Goal: Information Seeking & Learning: Learn about a topic

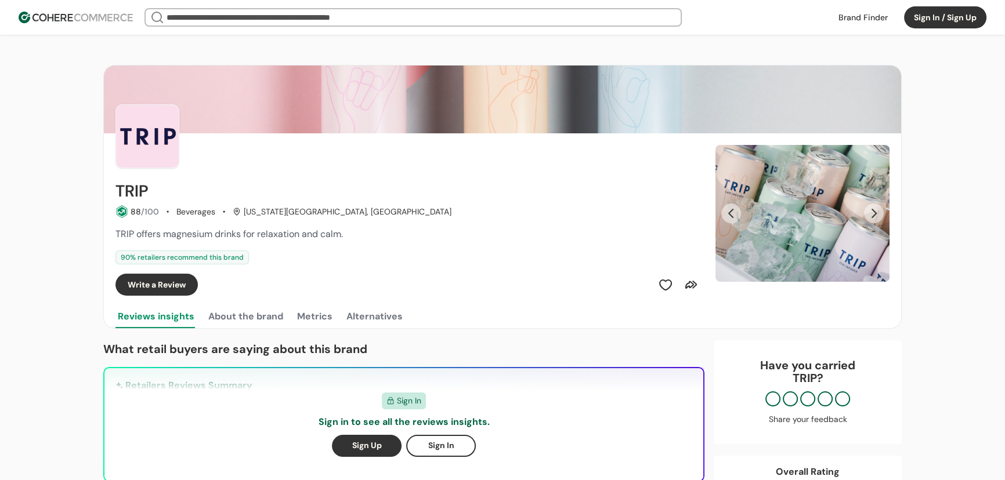
click at [259, 18] on input "search" at bounding box center [413, 17] width 498 height 16
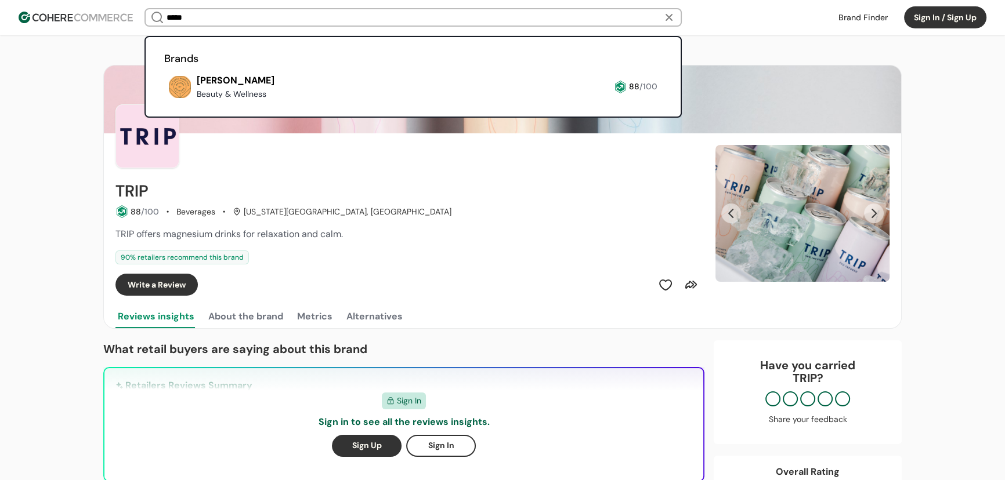
type input "*****"
click at [164, 103] on link at bounding box center [164, 103] width 0 height 0
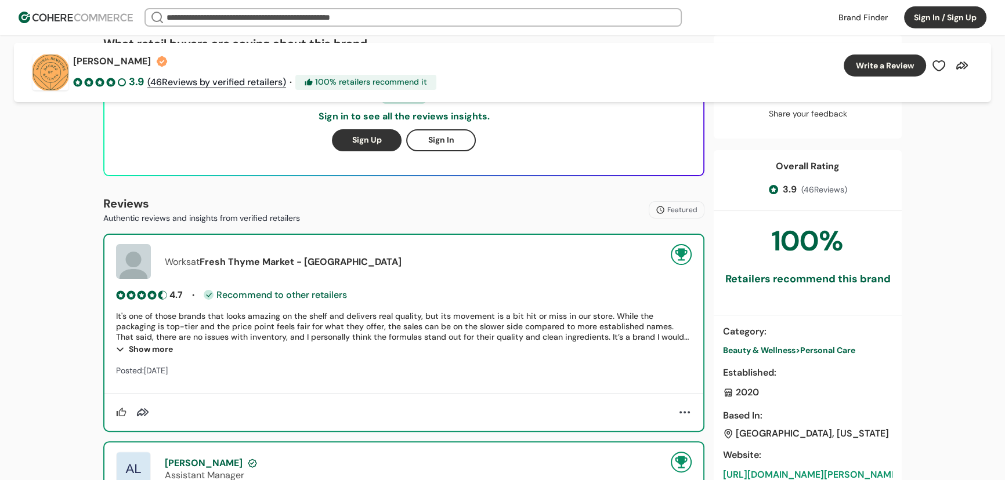
scroll to position [369, 0]
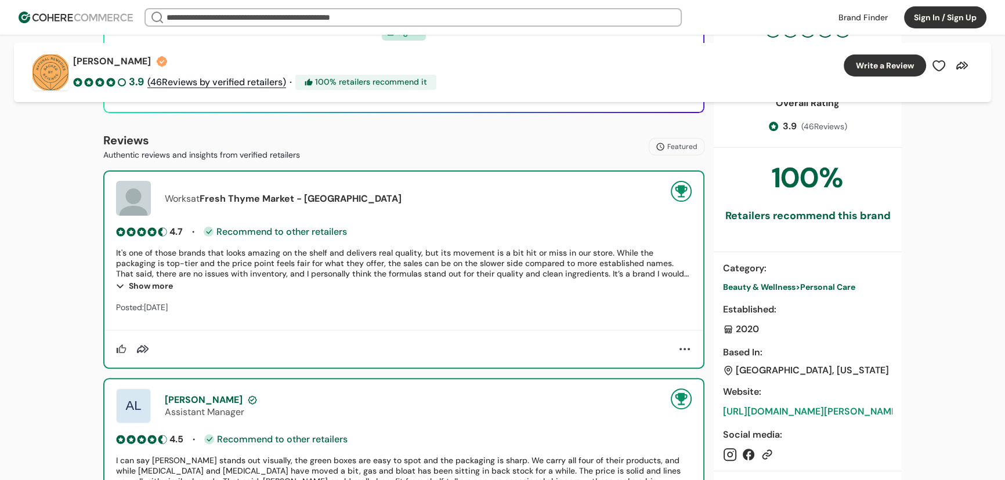
click at [795, 285] on span "Beauty & Wellness" at bounding box center [759, 287] width 73 height 10
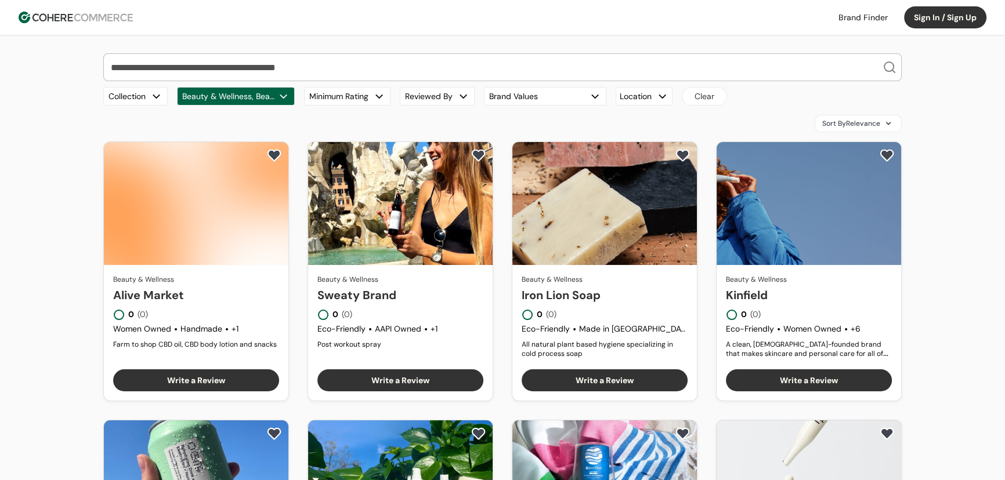
click at [824, 116] on div "Sort By Relevance" at bounding box center [857, 123] width 87 height 17
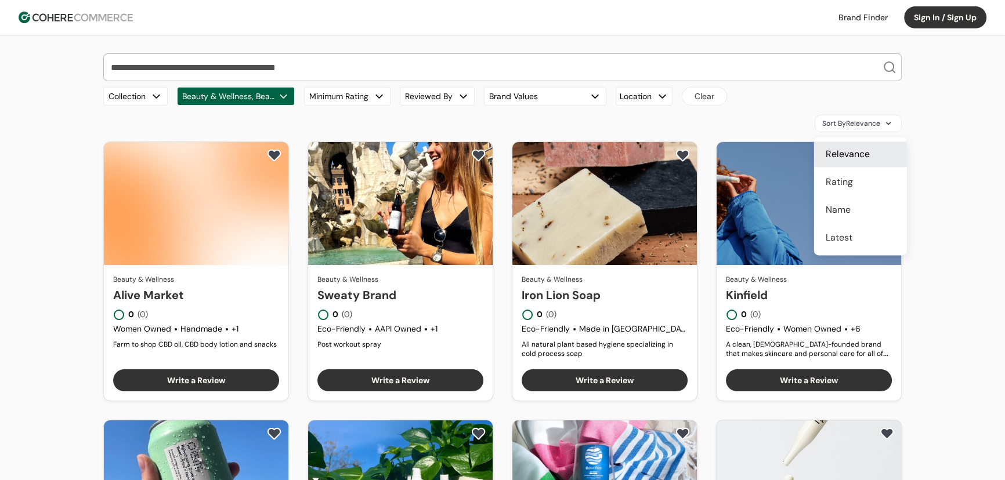
click at [836, 183] on span "Rating" at bounding box center [838, 182] width 27 height 14
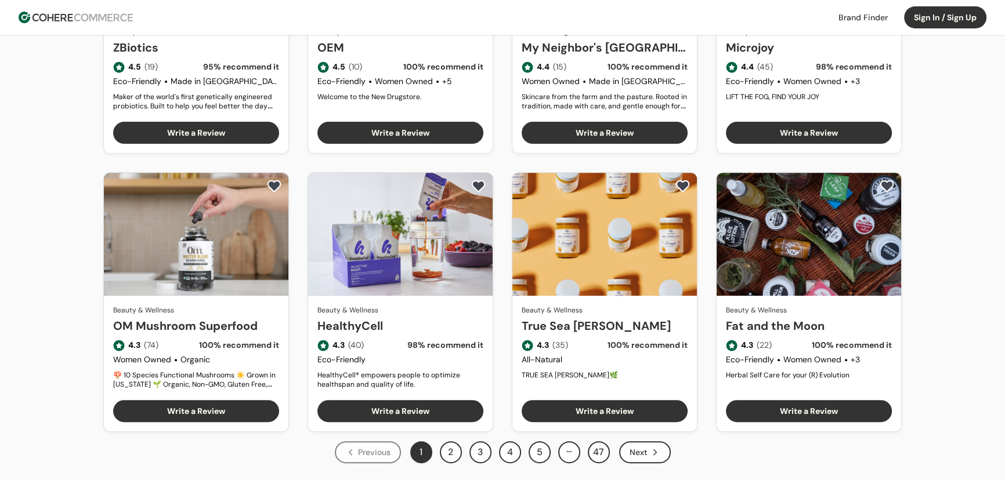
scroll to position [580, 0]
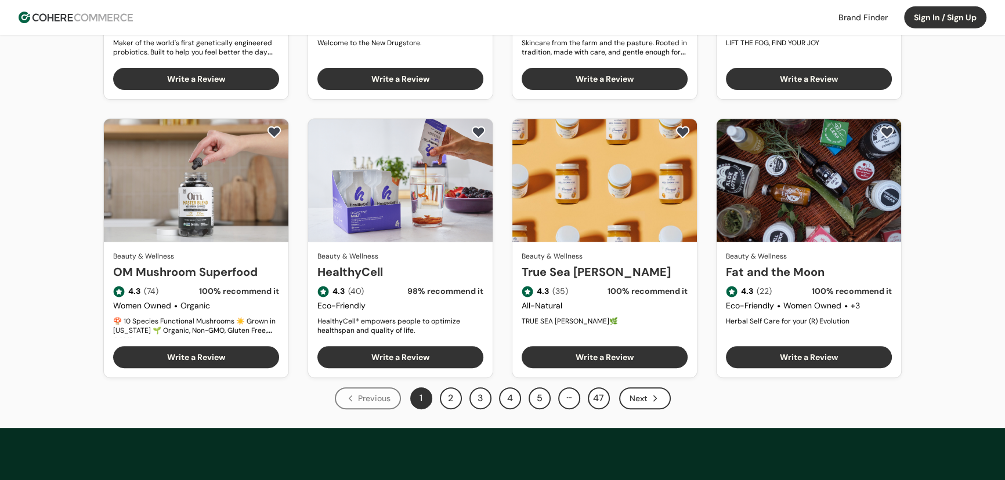
click at [650, 404] on div "Next" at bounding box center [645, 398] width 52 height 22
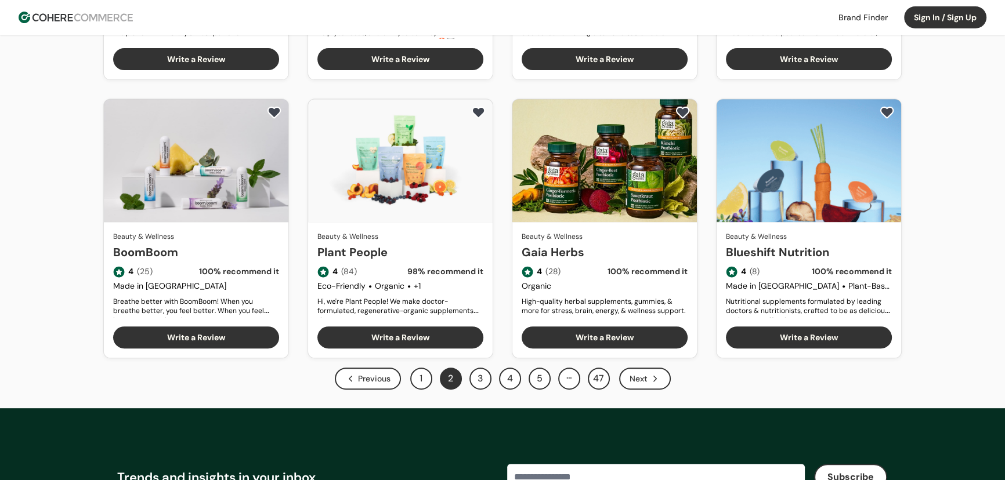
scroll to position [685, 0]
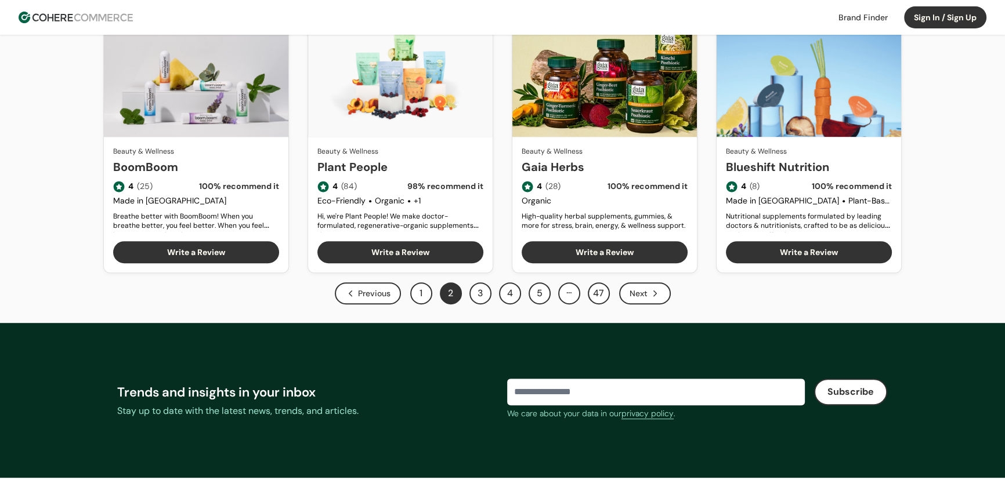
click at [629, 294] on div "Next" at bounding box center [645, 293] width 52 height 22
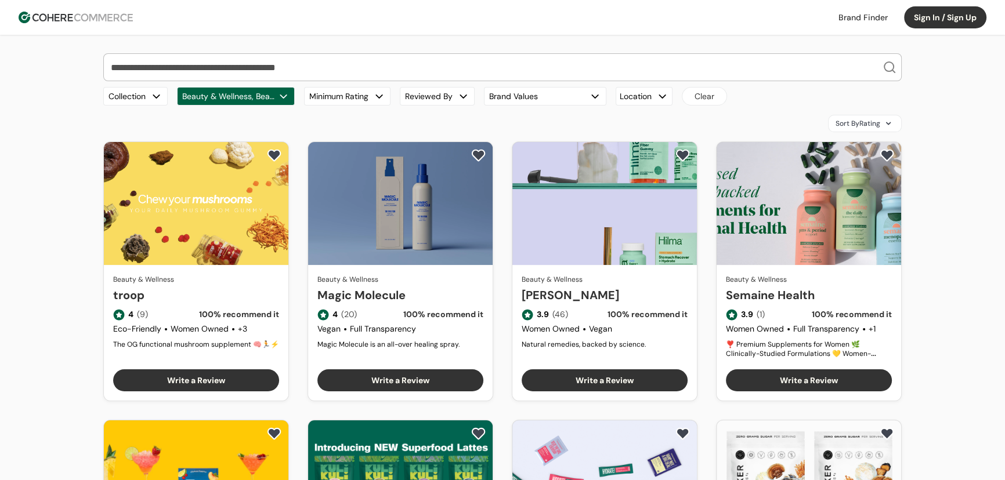
click at [580, 287] on link "[PERSON_NAME]" at bounding box center [604, 295] width 166 height 17
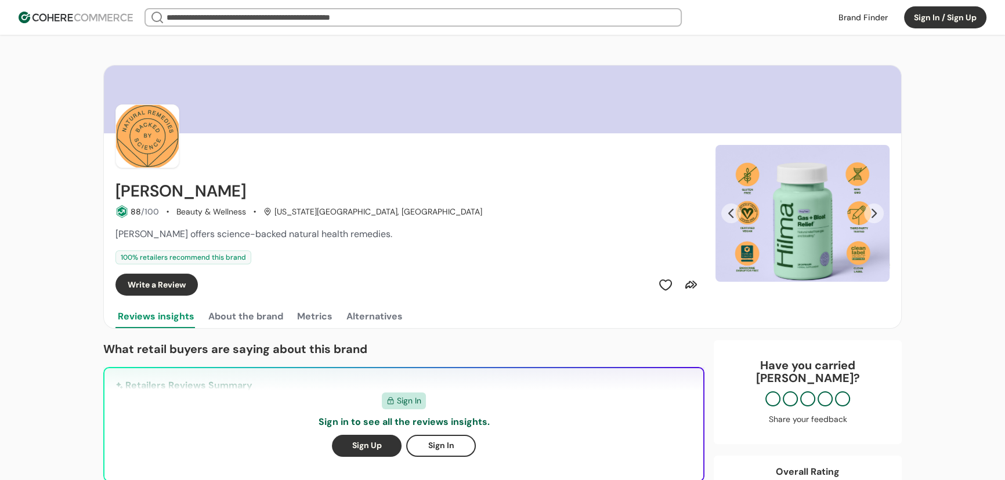
click at [872, 212] on button "Next Slide" at bounding box center [874, 214] width 20 height 20
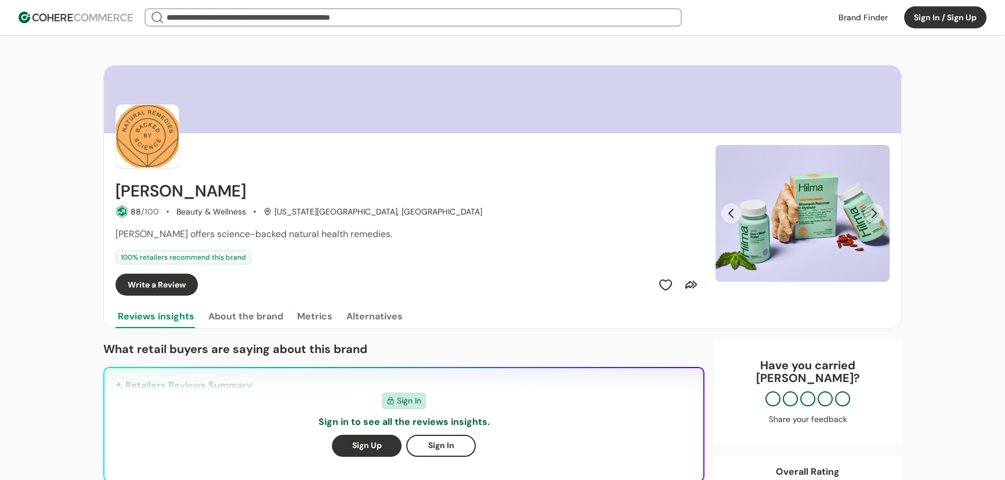
click at [872, 212] on button "Next Slide" at bounding box center [874, 214] width 20 height 20
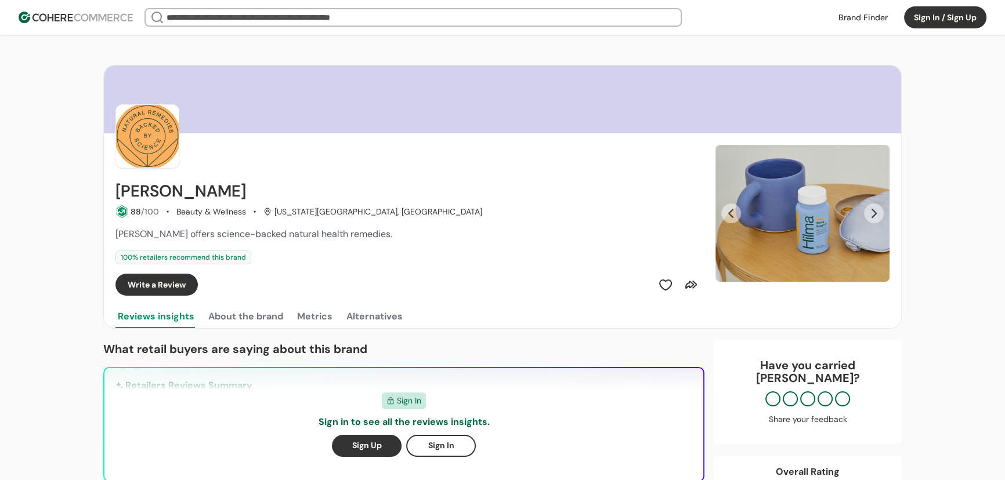
click at [872, 212] on button "Next Slide" at bounding box center [874, 214] width 20 height 20
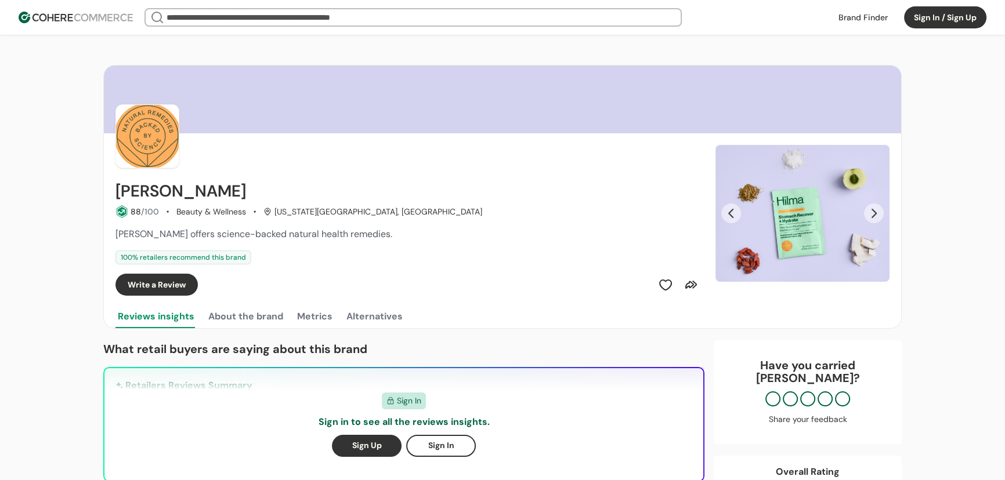
click at [872, 212] on button "Next Slide" at bounding box center [874, 214] width 20 height 20
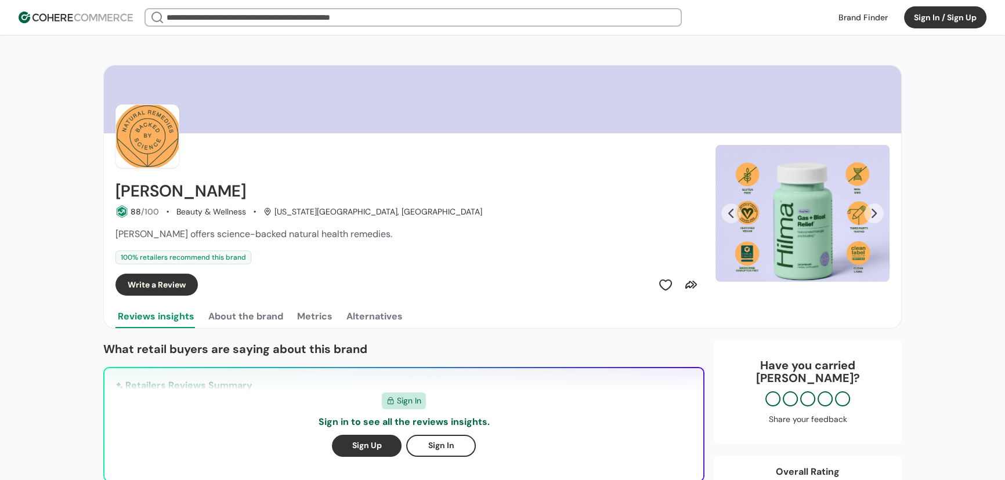
click at [874, 212] on button "Next Slide" at bounding box center [874, 214] width 20 height 20
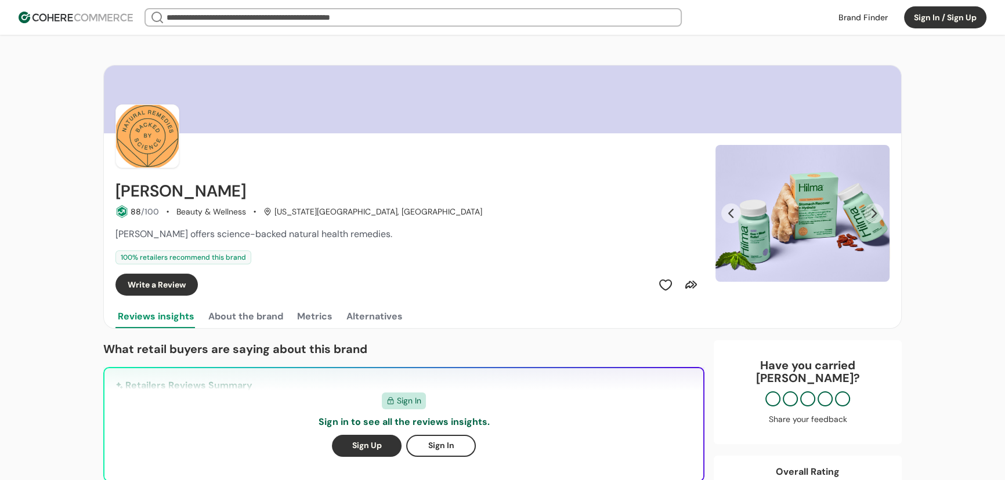
click at [317, 17] on input "search" at bounding box center [413, 17] width 498 height 16
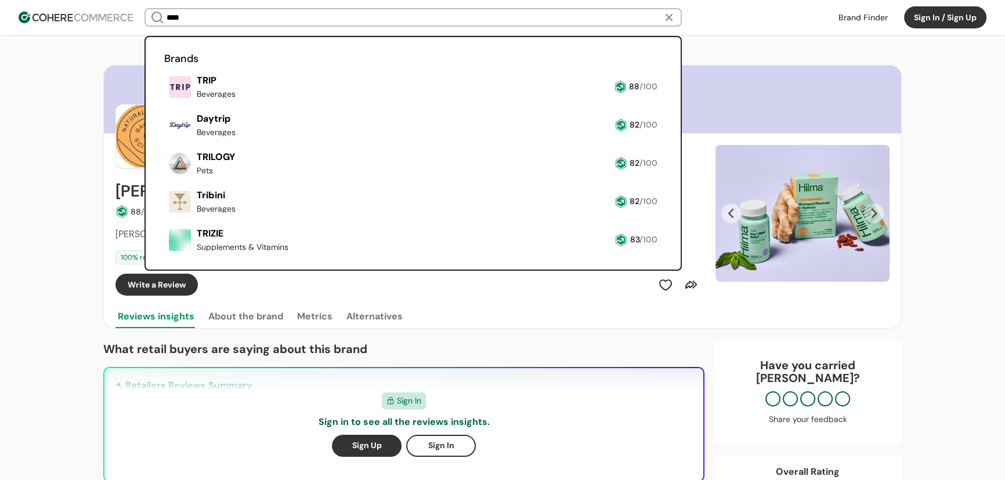
type input "****"
click at [164, 103] on link at bounding box center [164, 103] width 0 height 0
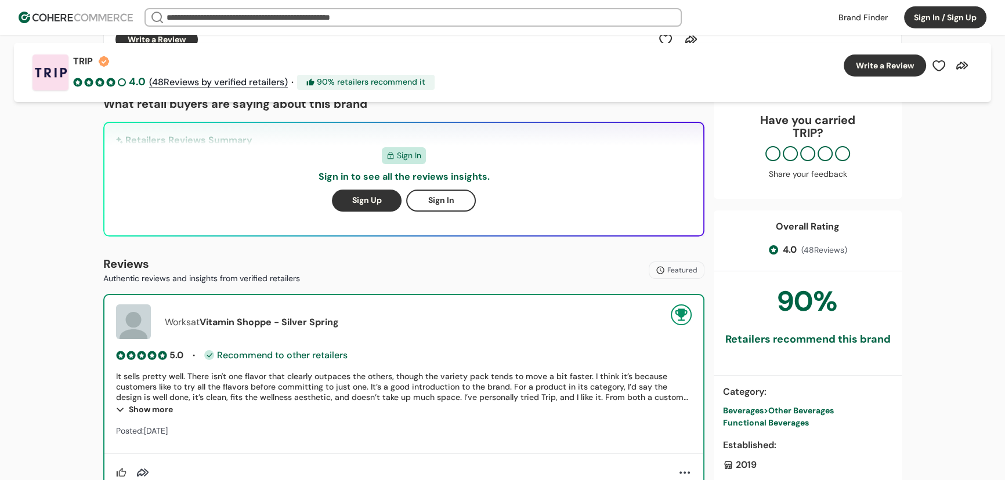
scroll to position [316, 0]
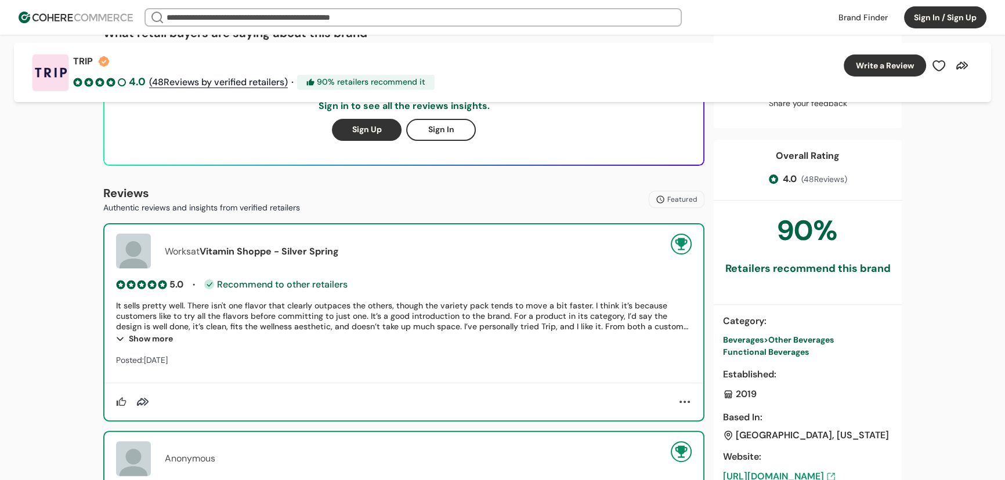
click at [802, 340] on span "Other Beverages" at bounding box center [801, 340] width 66 height 10
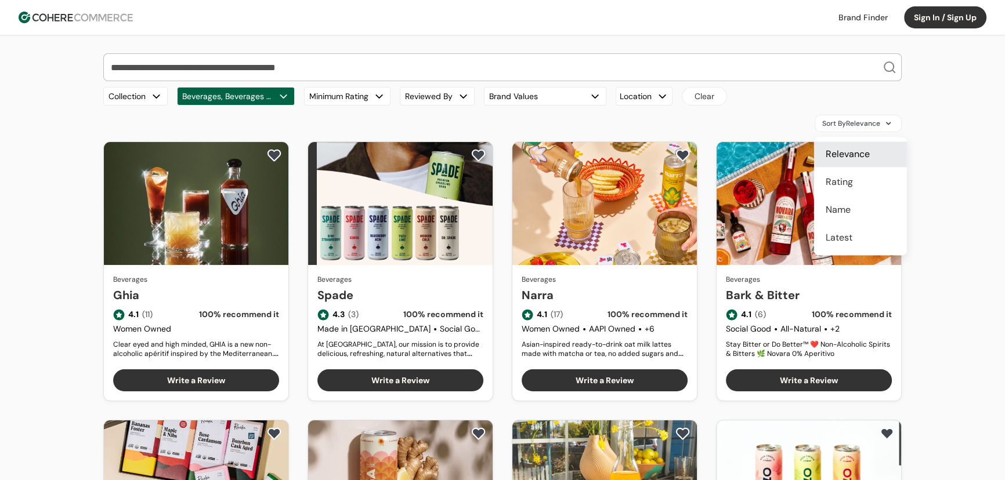
click at [844, 121] on span "Sort By Relevance" at bounding box center [851, 123] width 58 height 10
click at [846, 187] on span "Rating" at bounding box center [838, 182] width 27 height 14
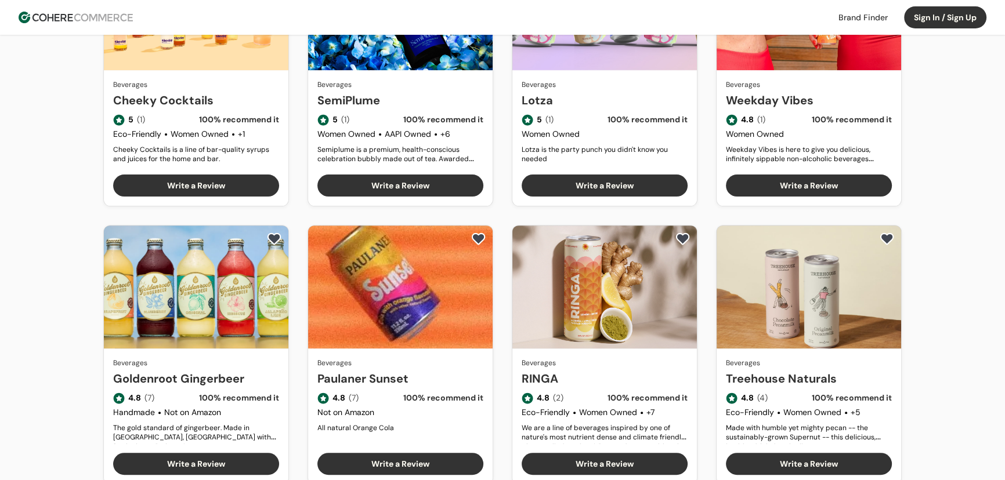
scroll to position [527, 0]
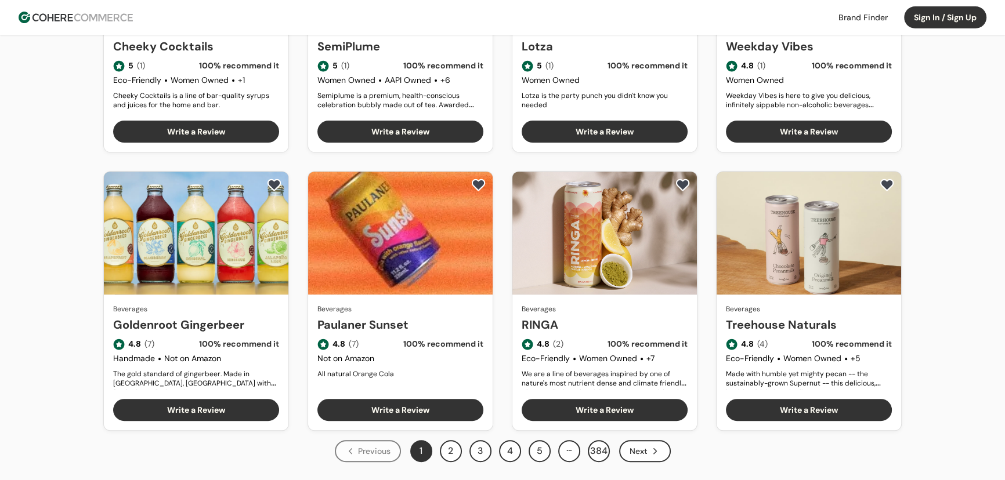
click at [650, 453] on icon "Next" at bounding box center [655, 451] width 10 height 10
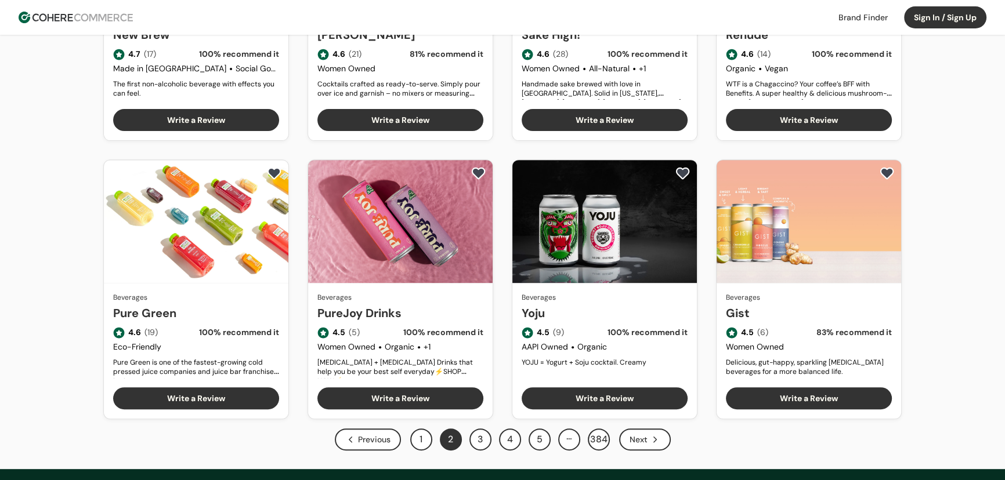
scroll to position [580, 0]
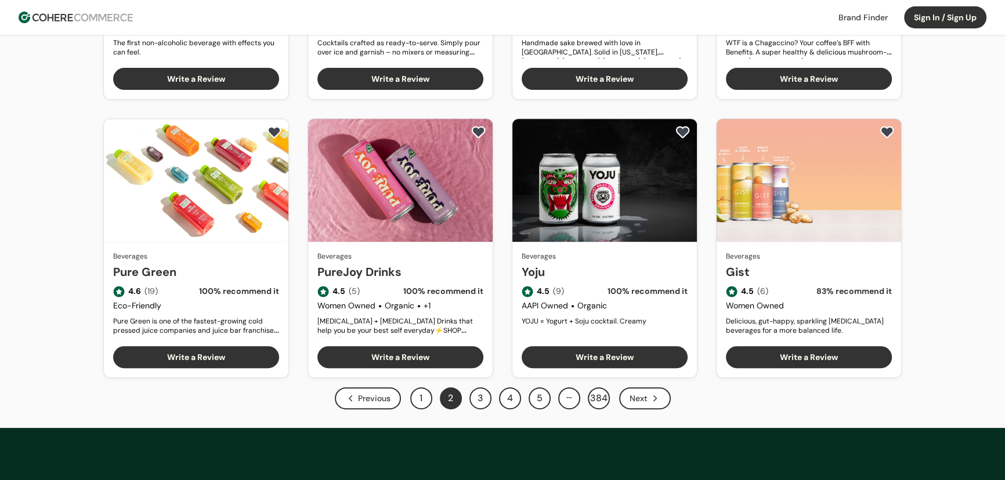
click at [643, 395] on div "Next" at bounding box center [645, 398] width 52 height 22
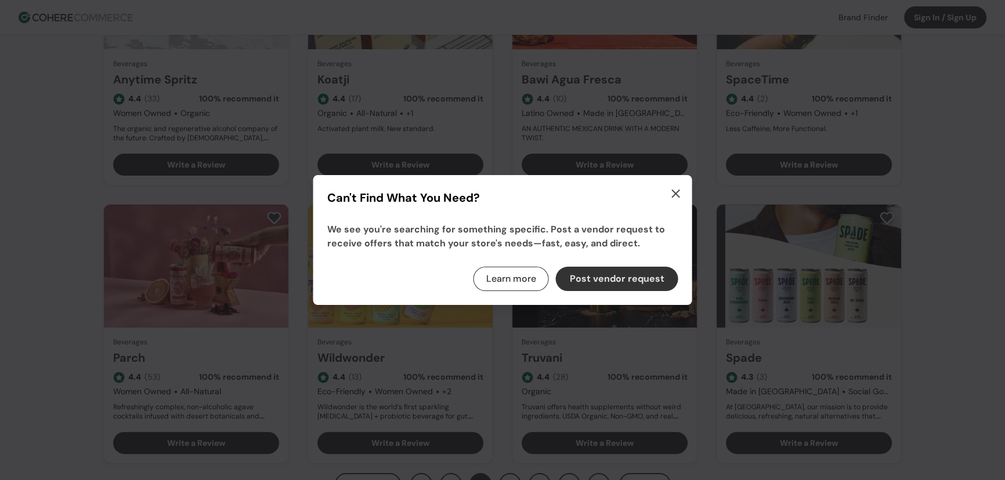
scroll to position [580, 0]
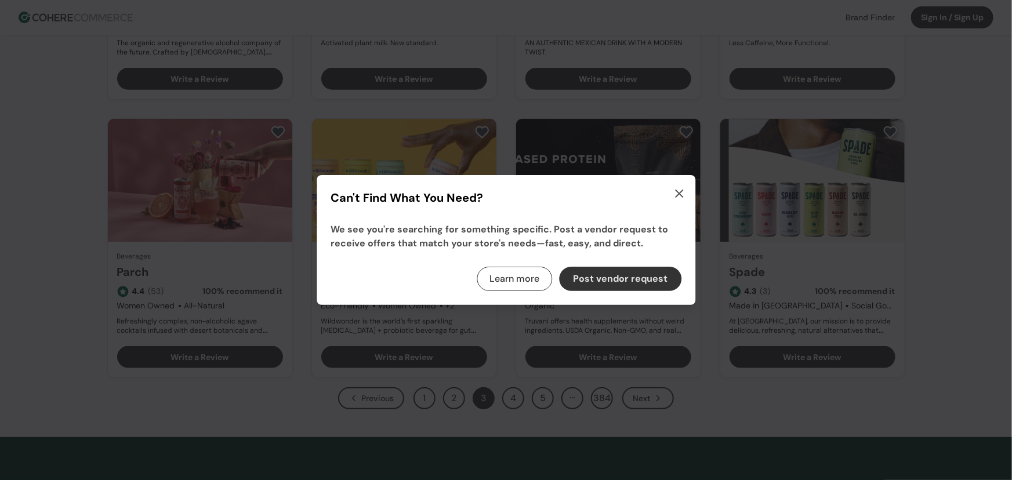
click at [678, 193] on icon "button" at bounding box center [679, 194] width 14 height 14
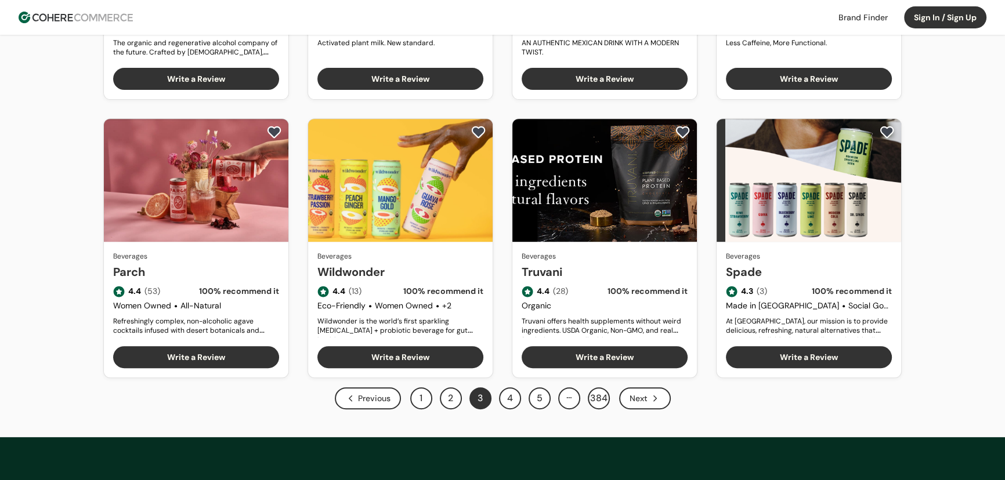
click at [645, 399] on div "Next" at bounding box center [645, 398] width 52 height 22
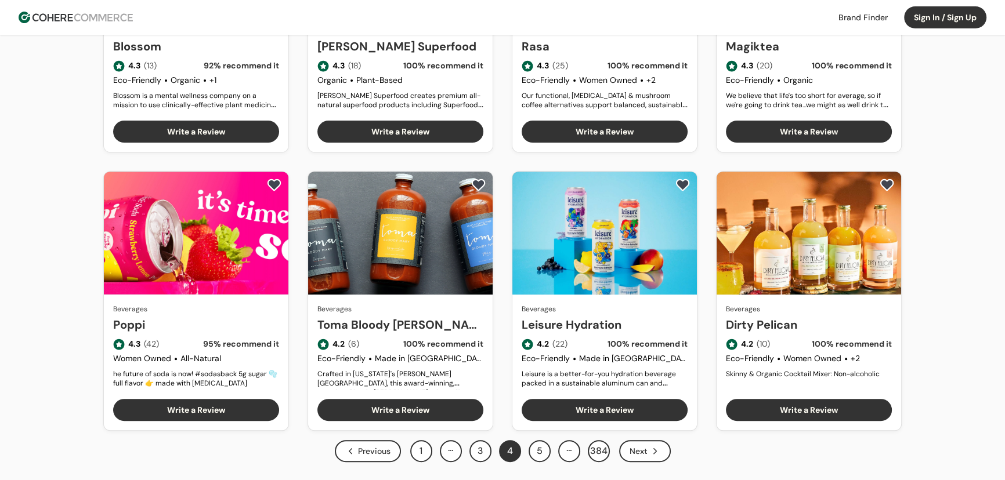
scroll to position [580, 0]
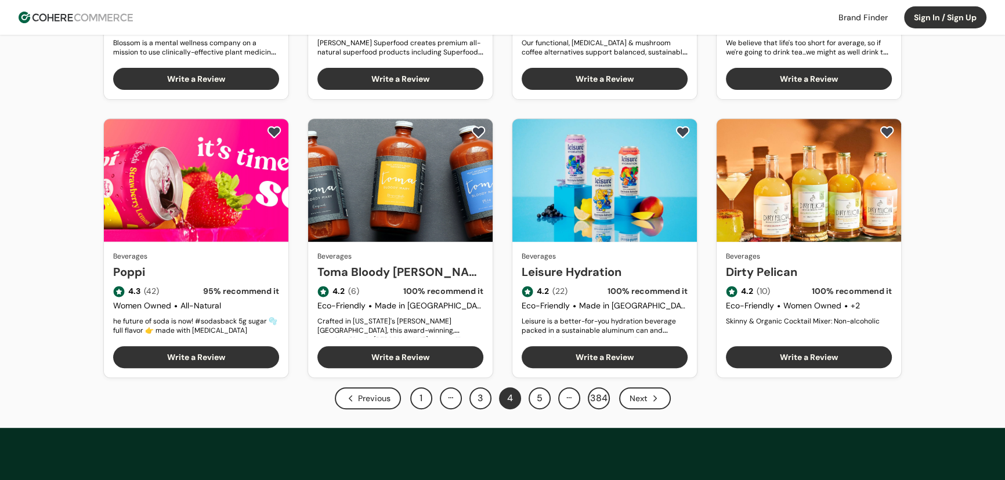
click at [642, 400] on div "Next" at bounding box center [645, 398] width 52 height 22
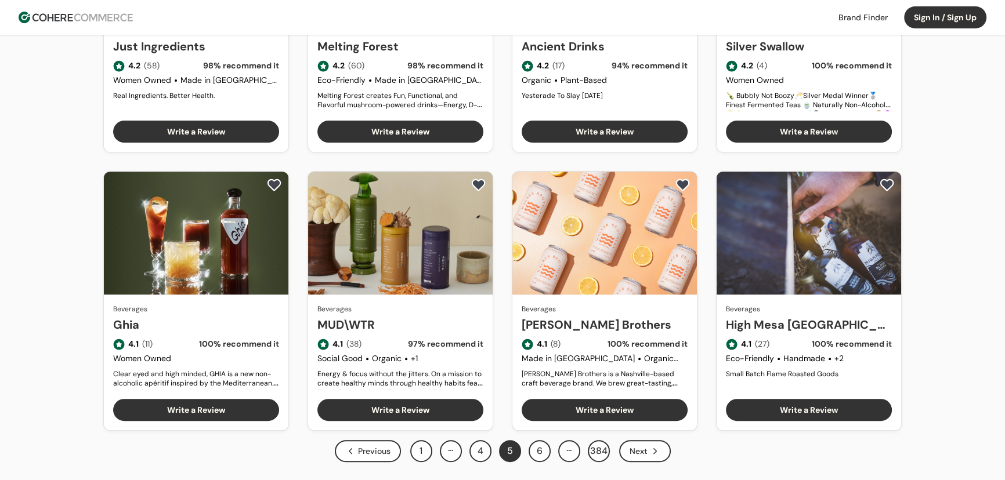
scroll to position [580, 0]
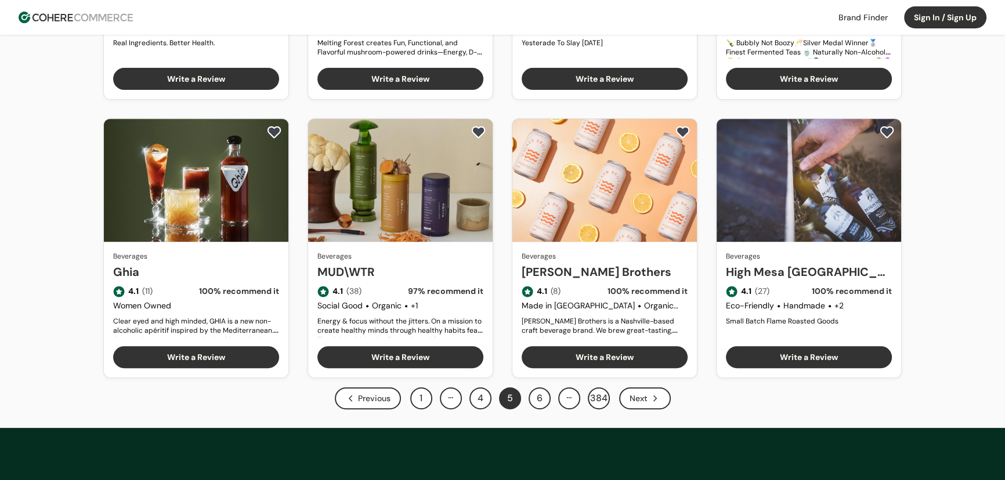
click at [639, 398] on div "Next" at bounding box center [645, 398] width 52 height 22
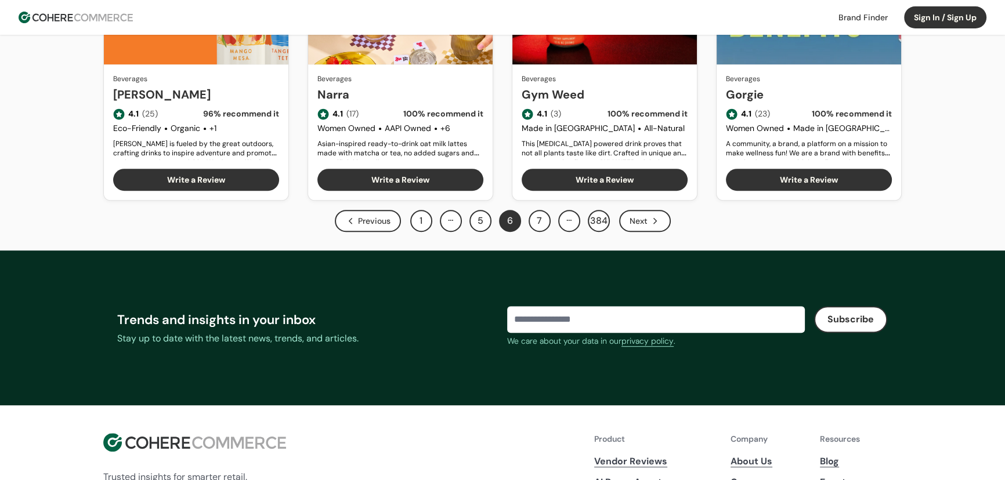
scroll to position [791, 0]
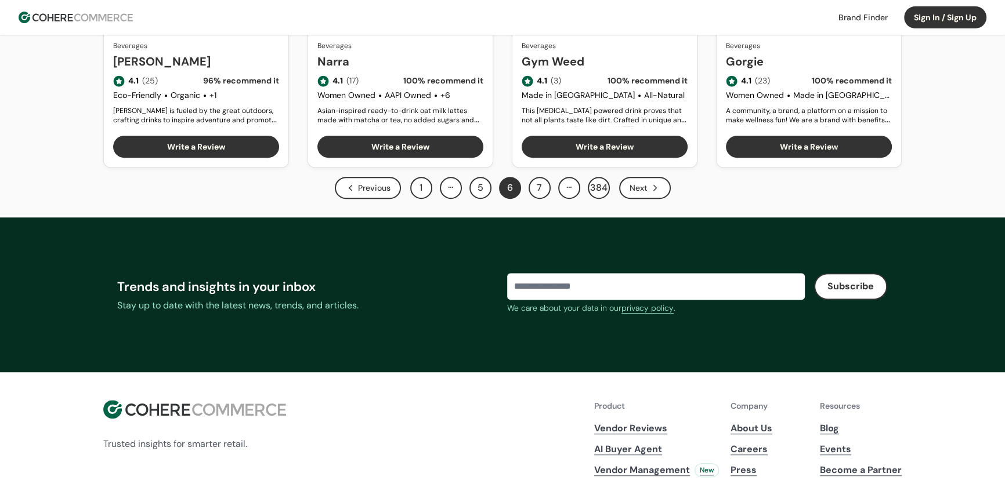
click at [655, 197] on div "Next" at bounding box center [645, 188] width 52 height 22
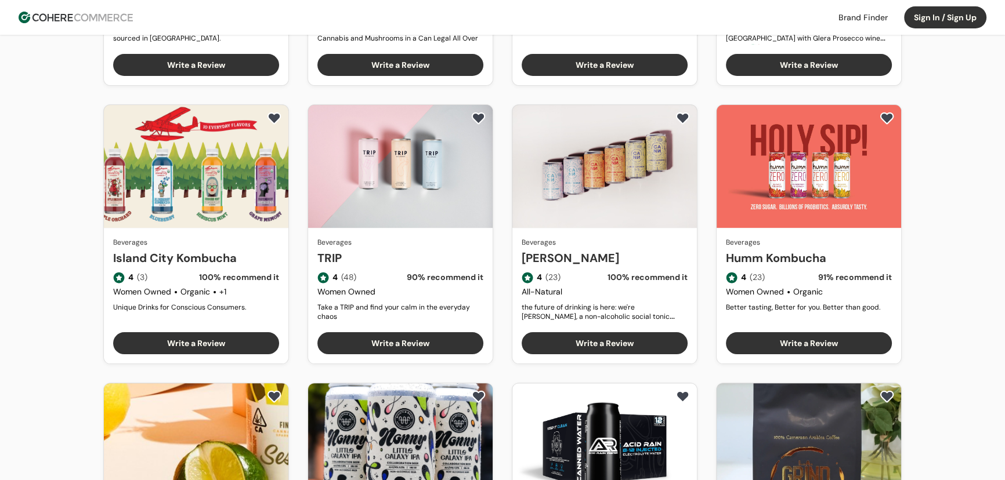
scroll to position [316, 0]
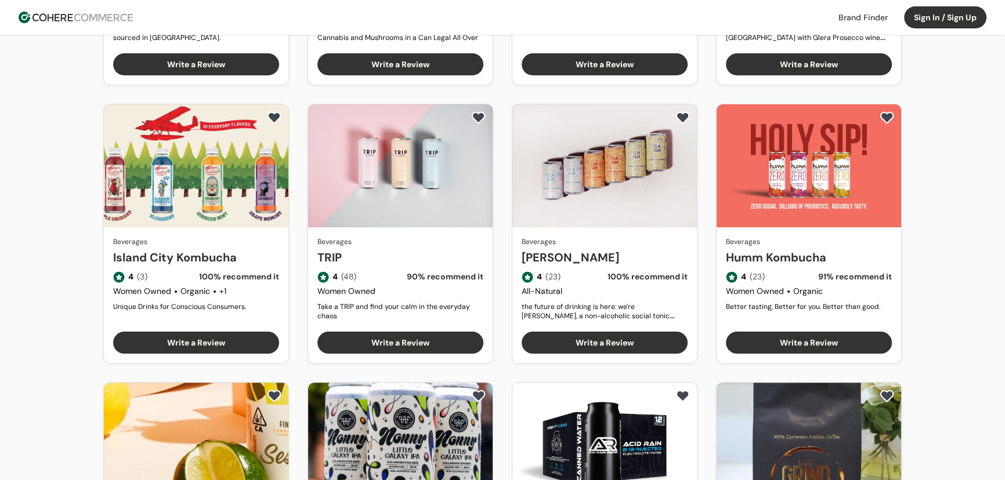
click at [439, 249] on link "TRIP" at bounding box center [400, 257] width 166 height 17
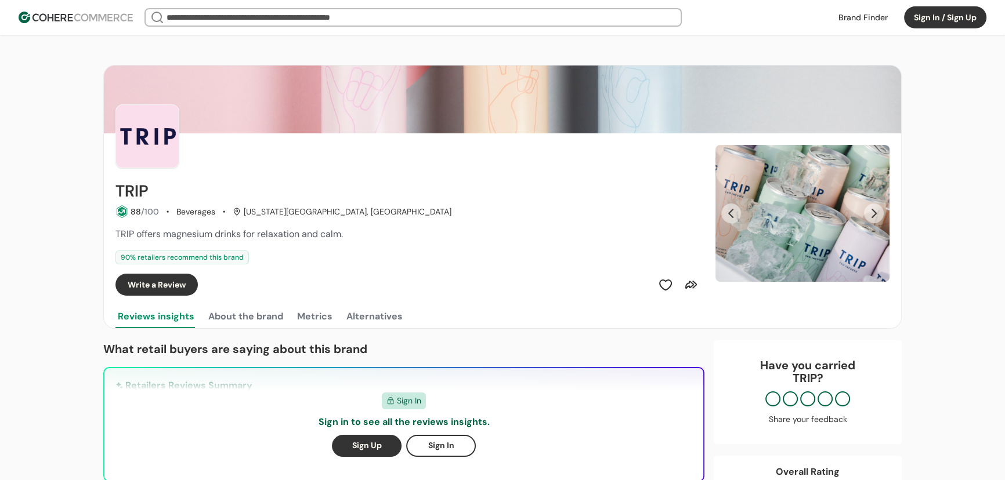
click at [874, 215] on button "Next Slide" at bounding box center [874, 214] width 20 height 20
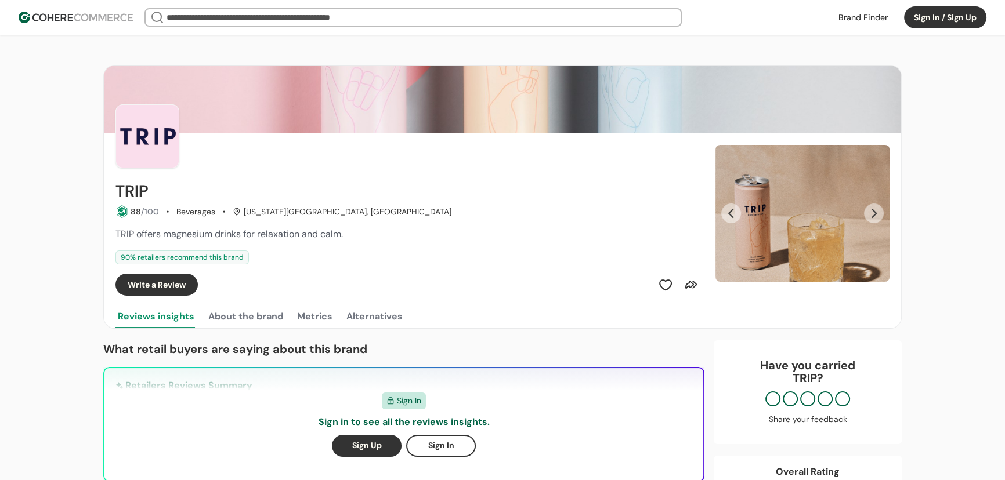
click at [874, 215] on button "Next Slide" at bounding box center [874, 214] width 20 height 20
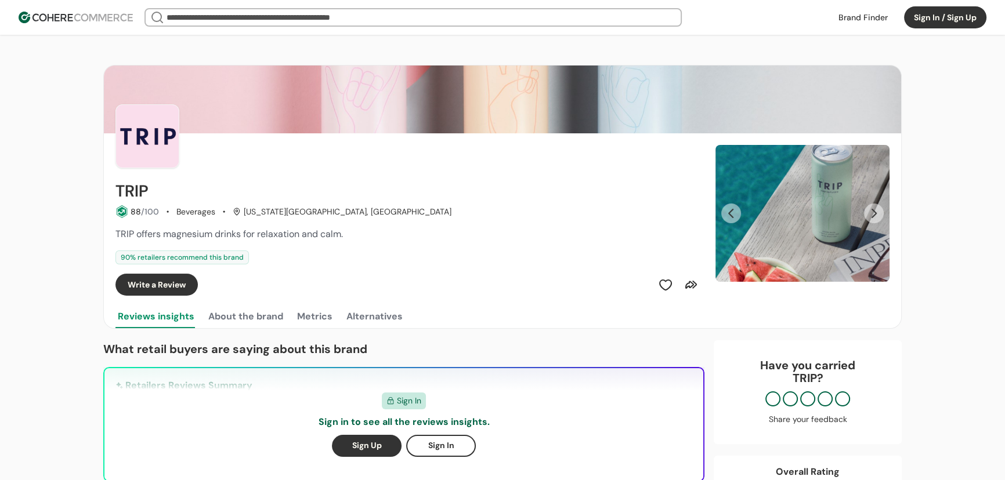
click at [874, 215] on button "Next Slide" at bounding box center [874, 214] width 20 height 20
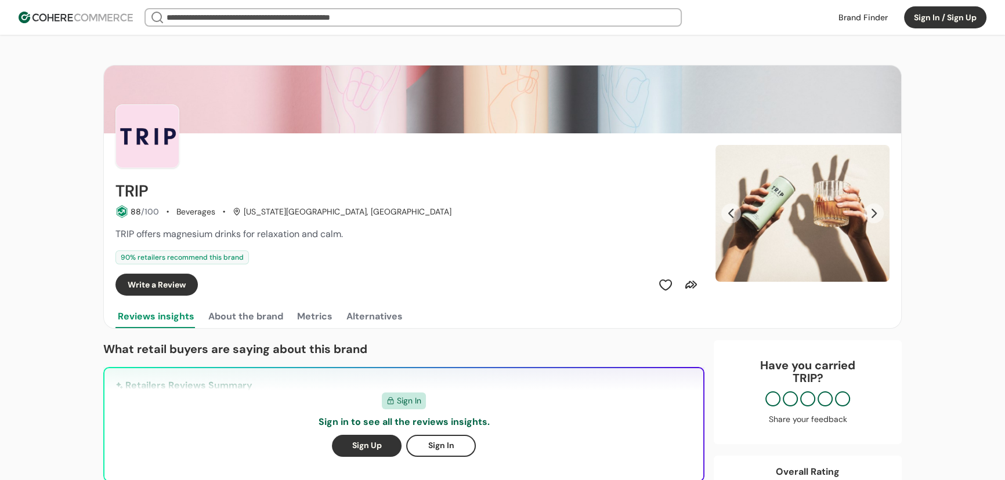
click at [874, 215] on button "Next Slide" at bounding box center [874, 214] width 20 height 20
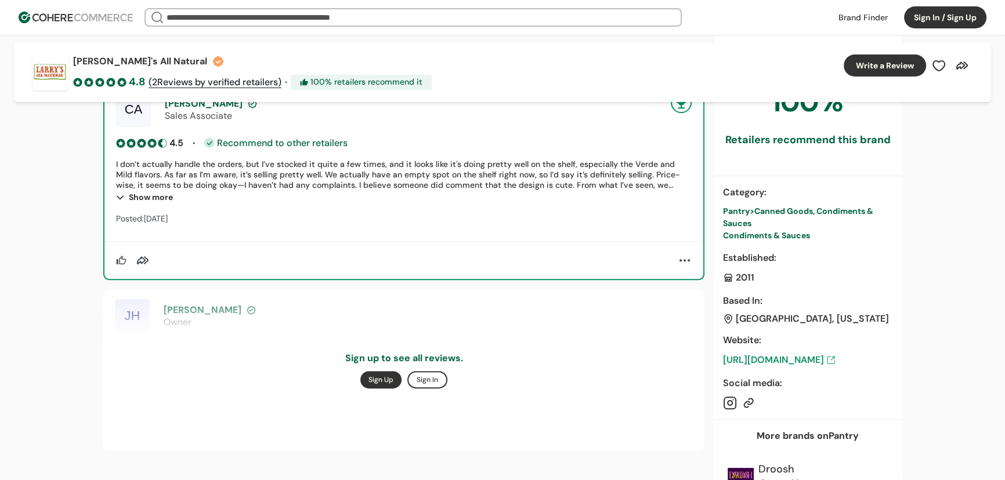
scroll to position [458, 0]
click at [771, 229] on div "Condiments & Sauces" at bounding box center [807, 235] width 169 height 12
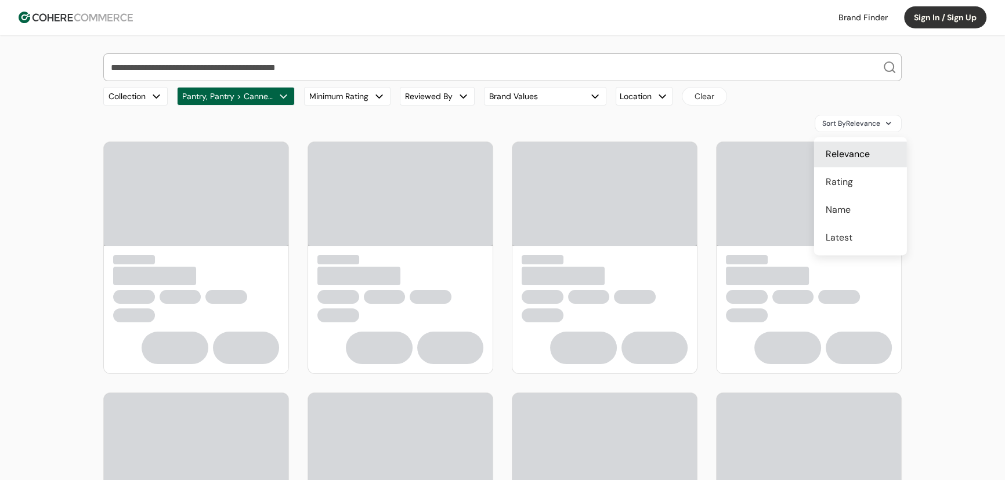
click at [836, 128] on span "Sort By Relevance" at bounding box center [851, 123] width 58 height 10
click at [835, 182] on span "Rating" at bounding box center [838, 182] width 27 height 14
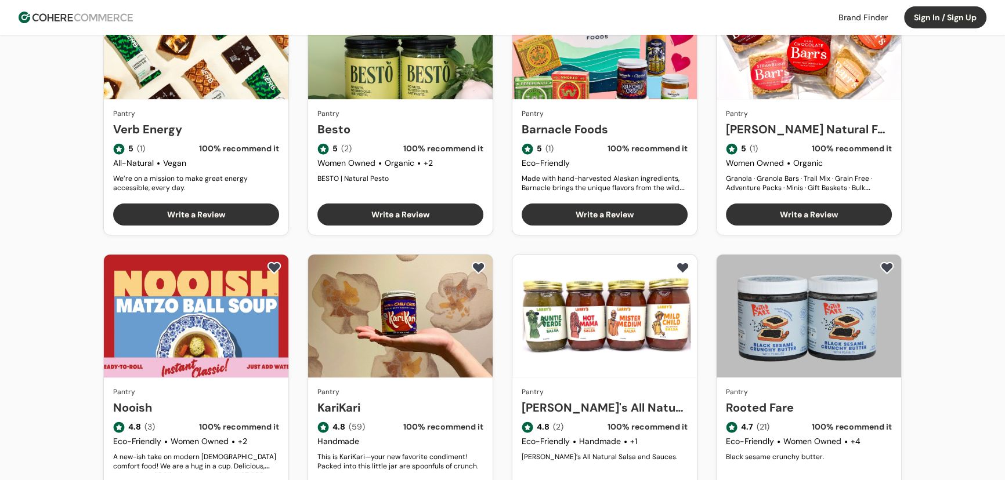
scroll to position [474, 0]
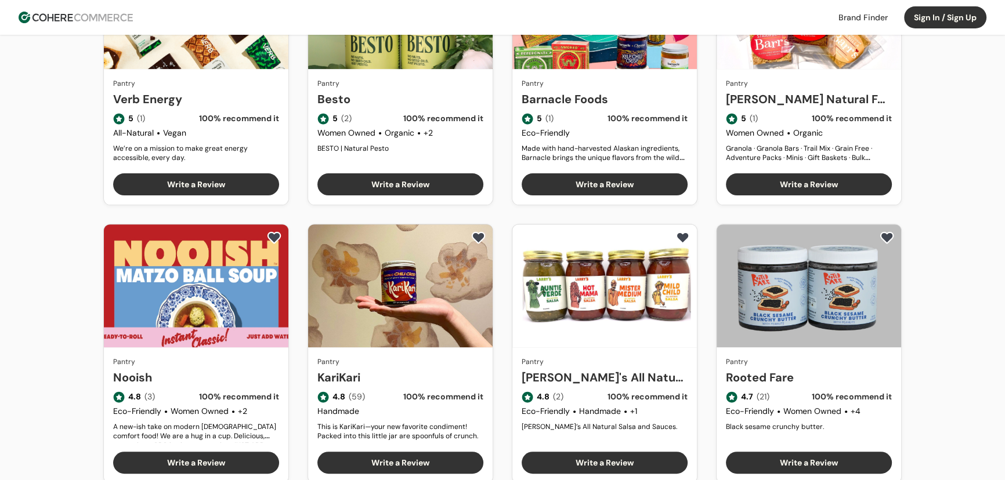
click at [607, 369] on link "[PERSON_NAME]'s All Natural" at bounding box center [604, 377] width 166 height 17
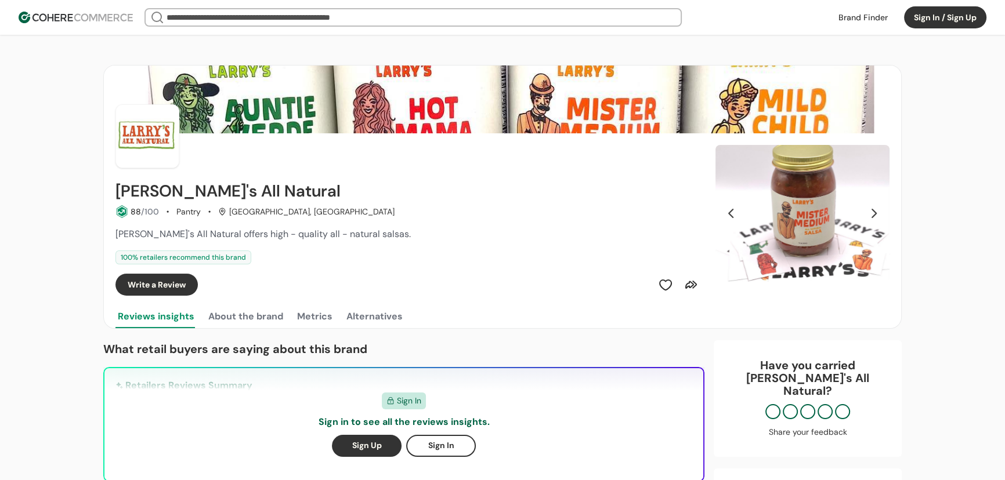
click at [249, 16] on input "search" at bounding box center [413, 17] width 498 height 16
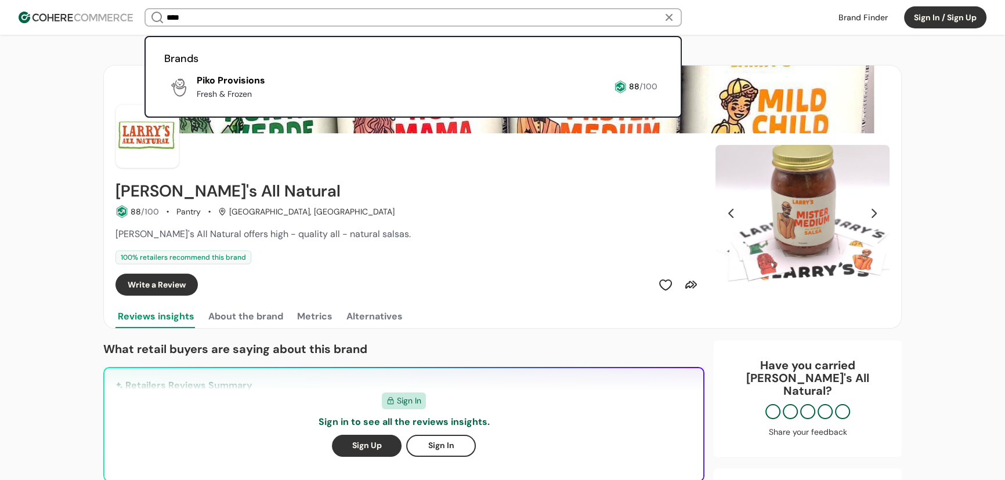
type input "****"
click at [164, 103] on link at bounding box center [164, 103] width 0 height 0
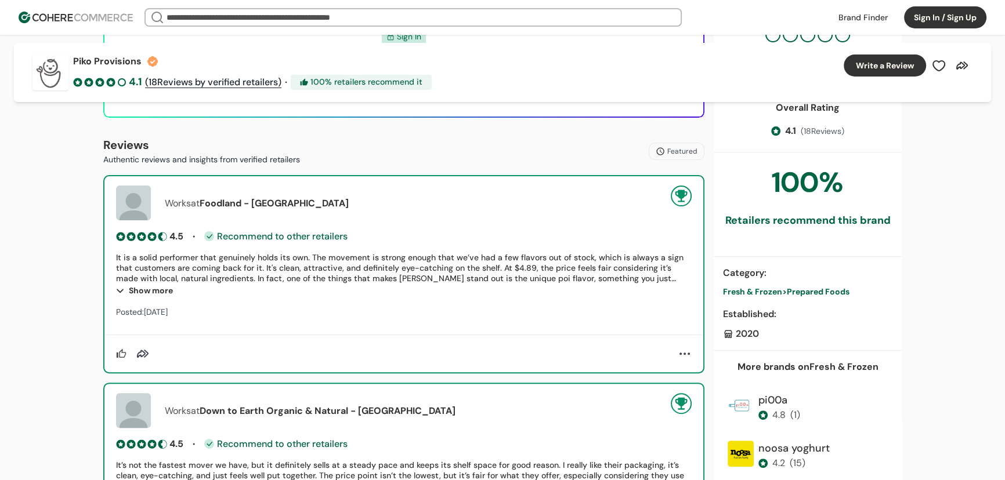
scroll to position [364, 0]
click at [814, 287] on span "Prepared Foods" at bounding box center [818, 292] width 63 height 10
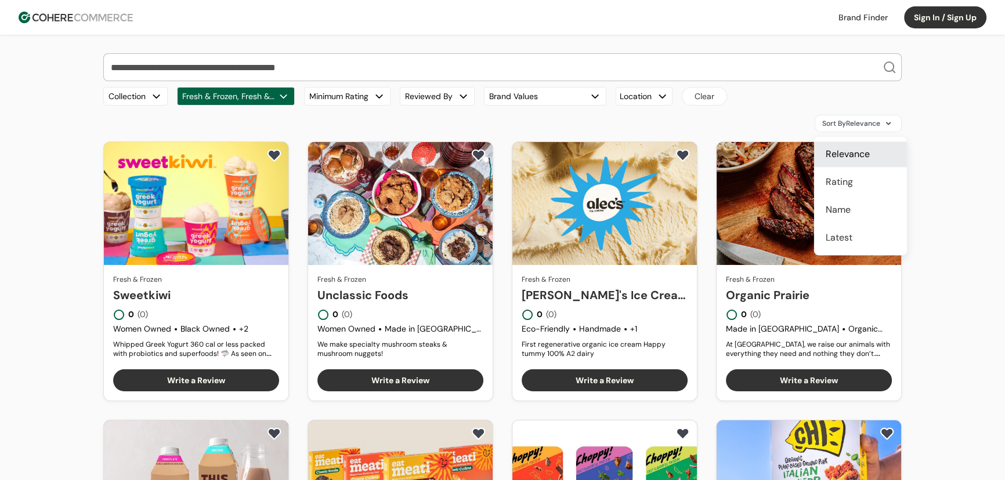
click at [851, 125] on span "Sort By Relevance" at bounding box center [851, 123] width 58 height 10
click at [853, 173] on div "Rating" at bounding box center [860, 182] width 93 height 26
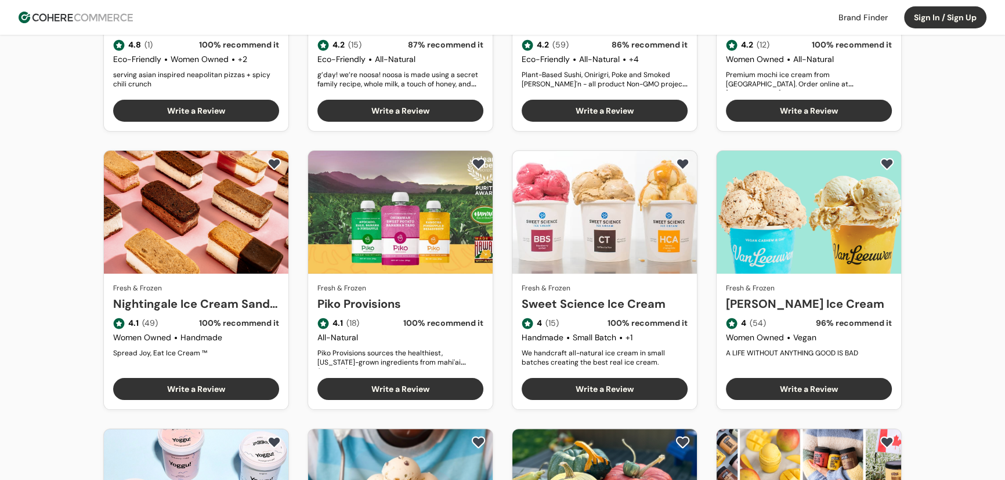
scroll to position [269, 0]
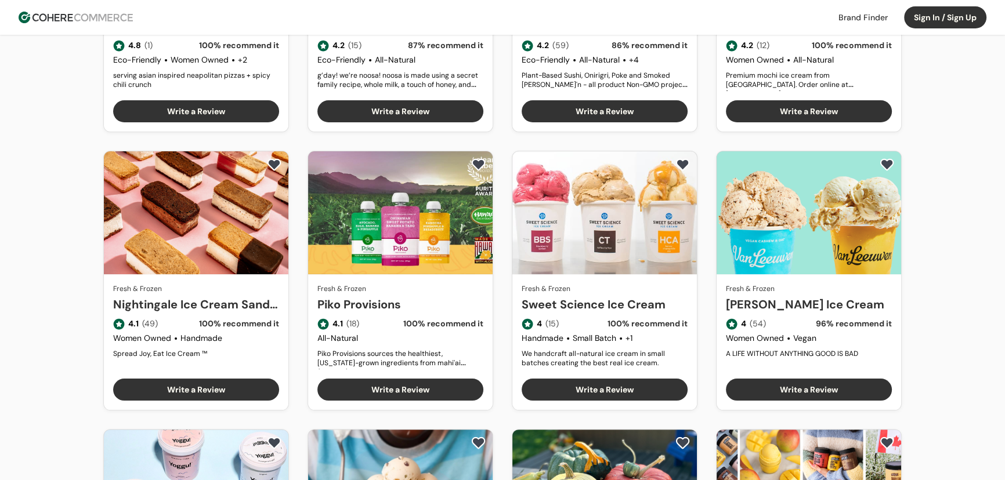
click at [468, 296] on link "Piko Provisions" at bounding box center [400, 304] width 166 height 17
